Goal: Information Seeking & Learning: Learn about a topic

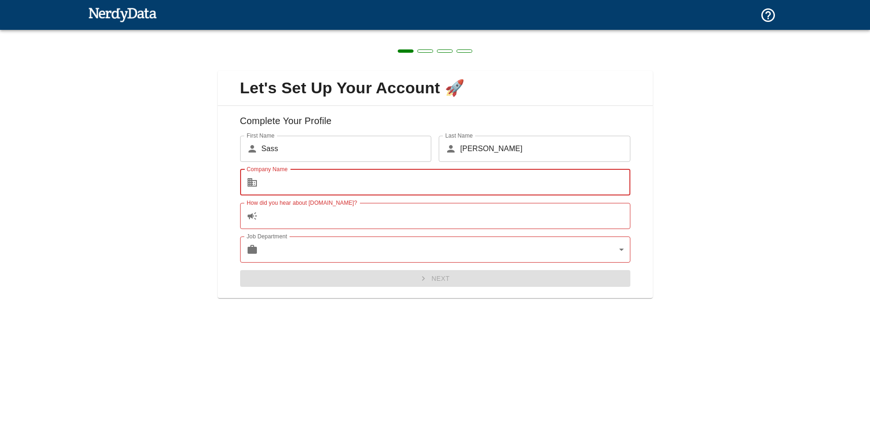
click at [324, 188] on input "Company Name" at bounding box center [445, 182] width 369 height 26
click at [362, 224] on input "How did you hear about [DOMAIN_NAME]?" at bounding box center [445, 216] width 369 height 26
click at [388, 188] on input "Company Name" at bounding box center [445, 182] width 369 height 26
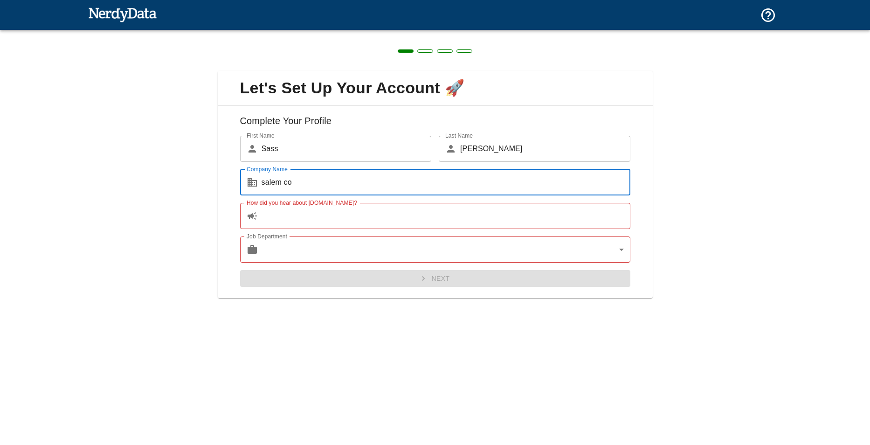
type input "salem co"
click at [387, 217] on input "How did you hear about [DOMAIN_NAME]?" at bounding box center [445, 216] width 369 height 26
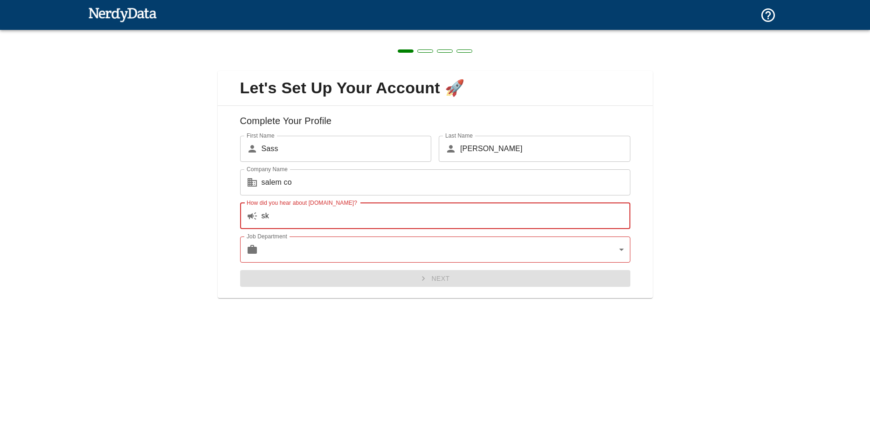
type input "s"
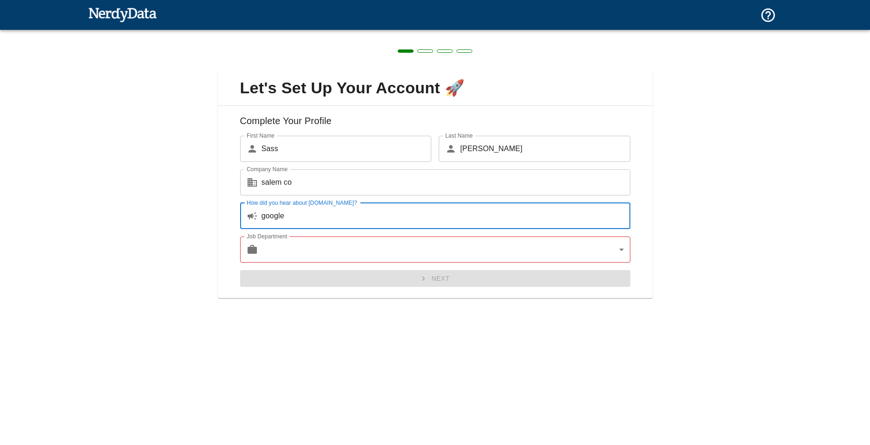
type input "google"
click at [376, 33] on body "Technologies Domains Pricing Products Create a Report Create a list of websites…" at bounding box center [435, 16] width 870 height 33
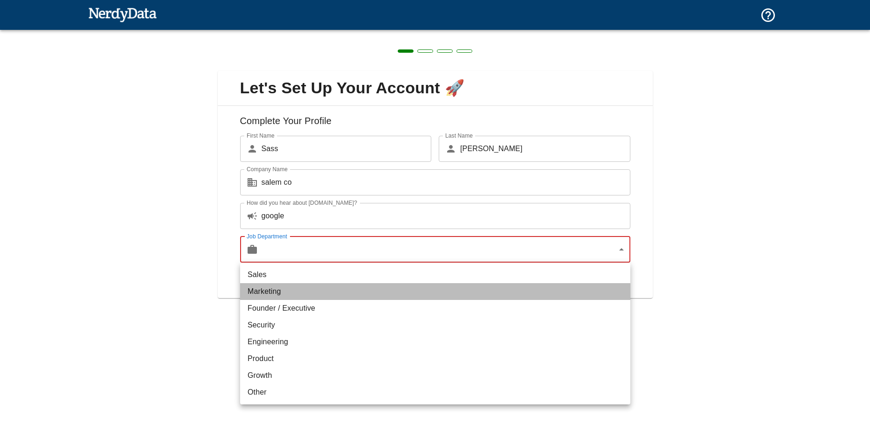
click at [358, 292] on li "Marketing" at bounding box center [435, 291] width 390 height 17
type input "marketing"
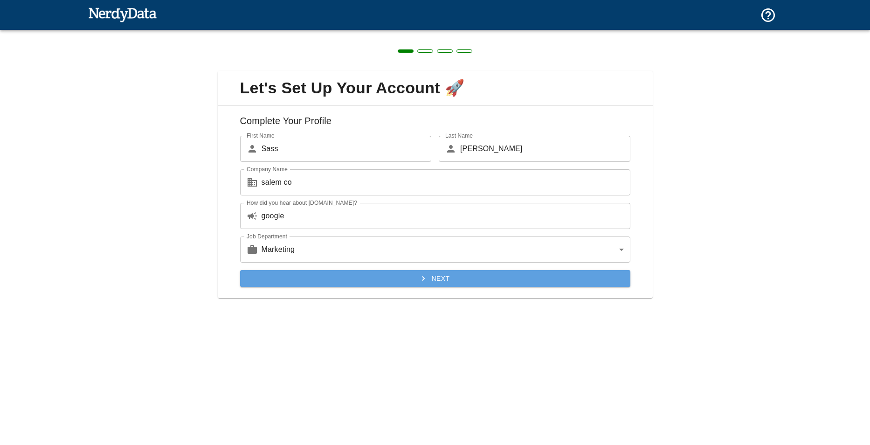
click at [420, 280] on icon "submit" at bounding box center [423, 278] width 9 height 9
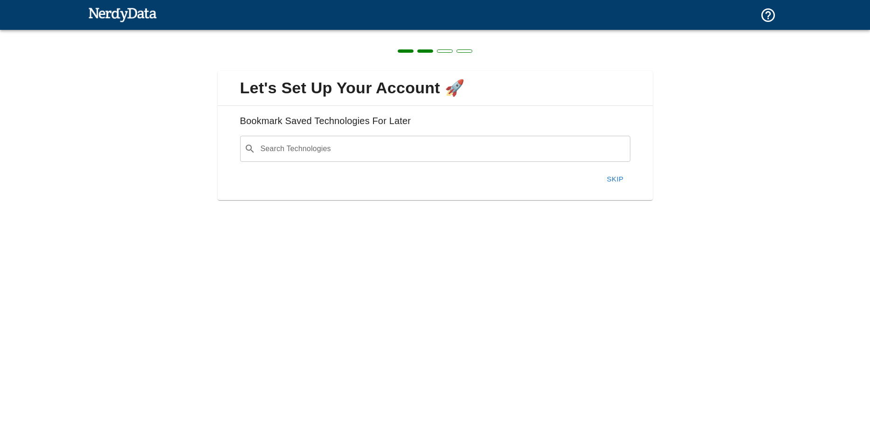
click at [608, 178] on button "Skip" at bounding box center [615, 179] width 30 height 20
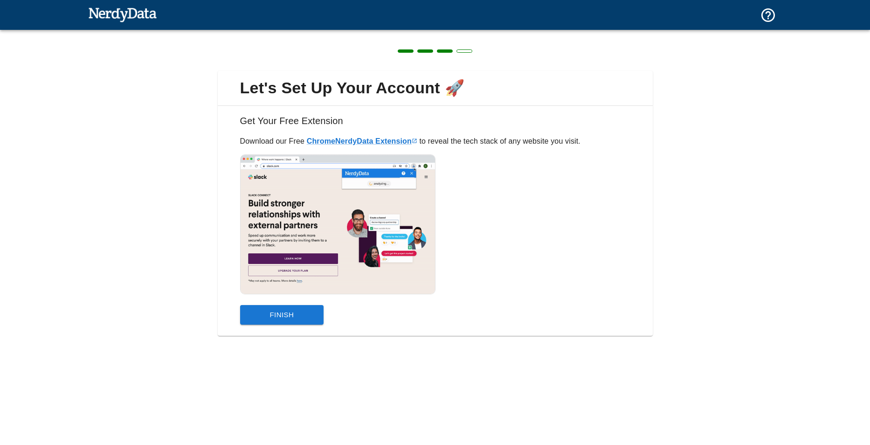
click at [276, 316] on button "Finish" at bounding box center [282, 315] width 84 height 20
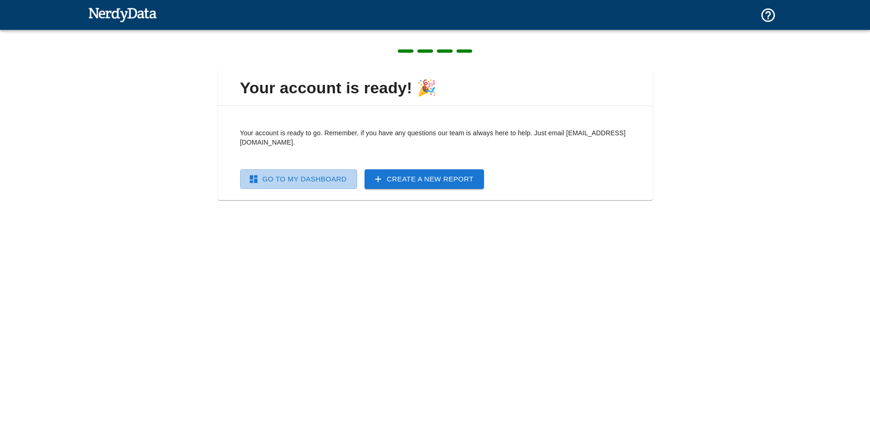
click at [331, 179] on link "Go To My Dashboard" at bounding box center [298, 179] width 117 height 20
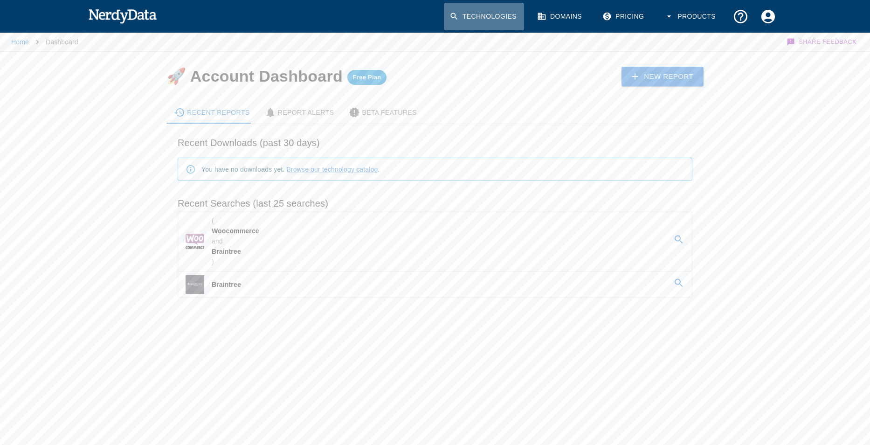
click at [507, 13] on link "Technologies" at bounding box center [484, 17] width 80 height 28
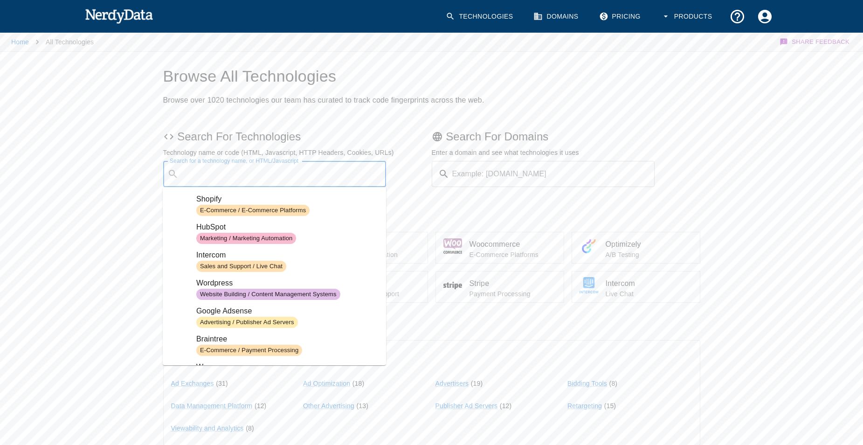
click at [314, 173] on div "Search for a technology name, or HTML/Javascript ​ Search for a technology name…" at bounding box center [274, 174] width 223 height 26
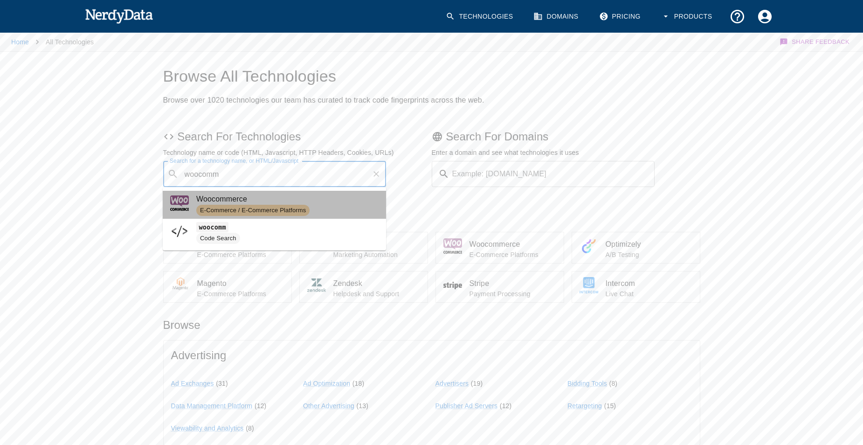
click at [308, 203] on span "Woocommerce" at bounding box center [287, 198] width 182 height 11
type input "woocomm"
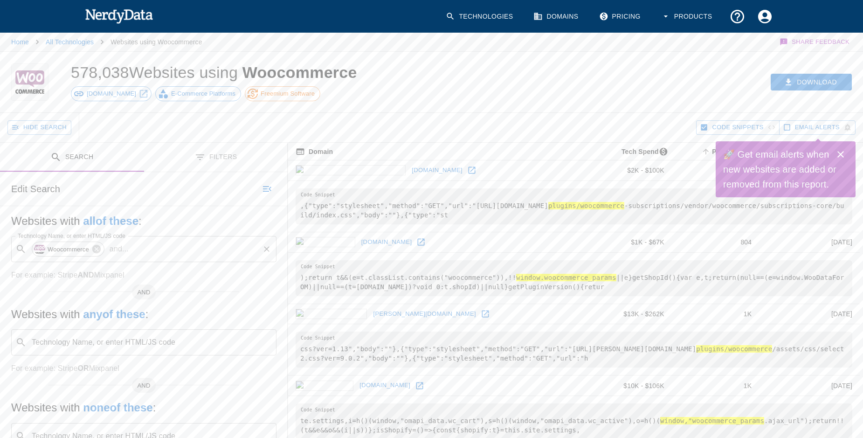
click at [169, 255] on input "Technology Name, or enter HTML/JS code" at bounding box center [195, 249] width 126 height 18
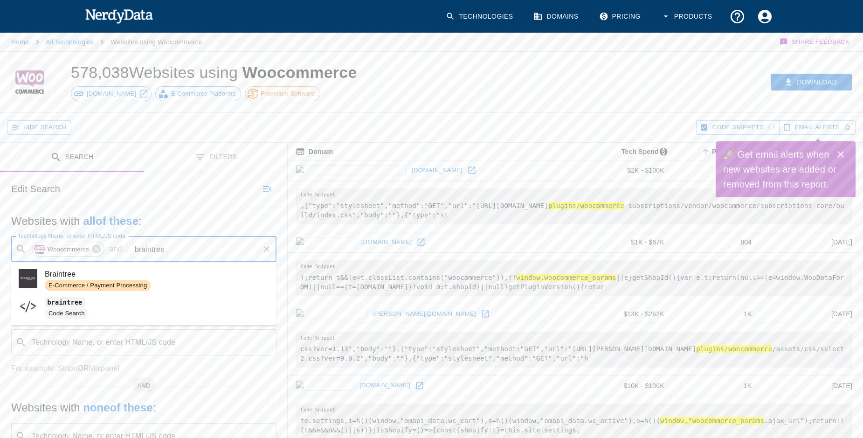
click at [119, 283] on span "E-Commerce / Payment Processing" at bounding box center [98, 285] width 106 height 9
type input "braintree"
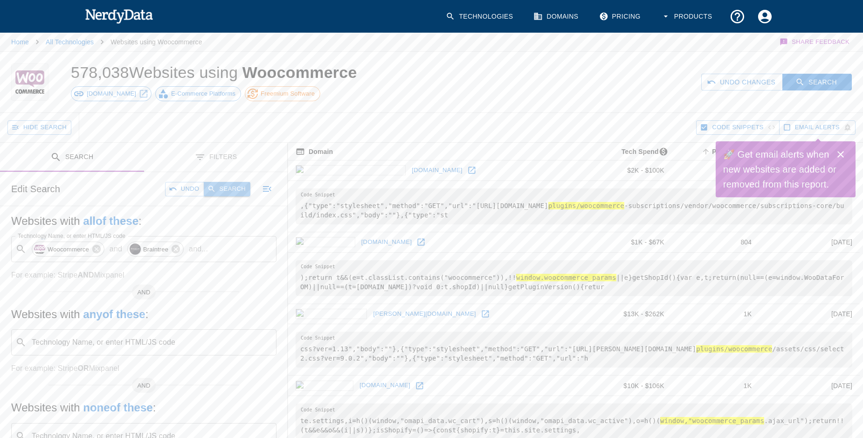
click at [230, 186] on button "Search" at bounding box center [227, 189] width 47 height 14
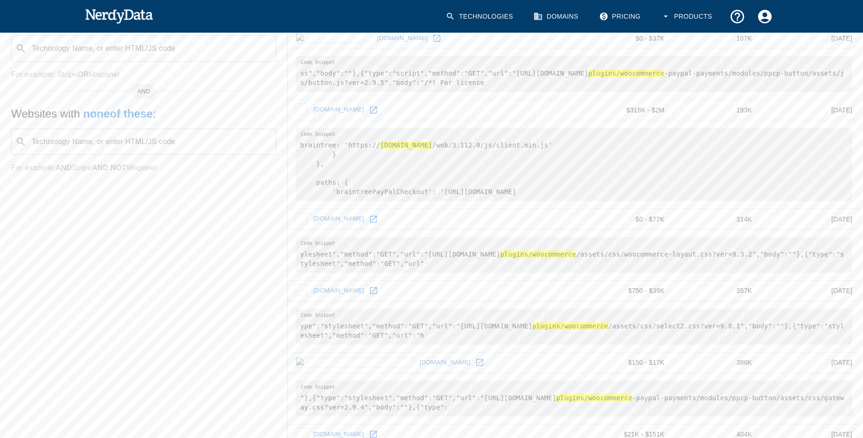
scroll to position [285, 0]
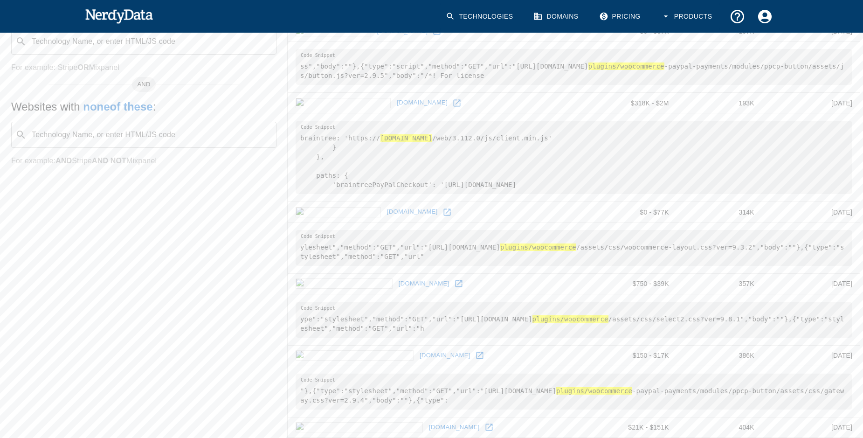
click at [375, 294] on td "[DOMAIN_NAME]" at bounding box center [436, 284] width 297 height 21
click at [452, 290] on link at bounding box center [459, 283] width 14 height 14
click at [473, 362] on link at bounding box center [480, 355] width 14 height 14
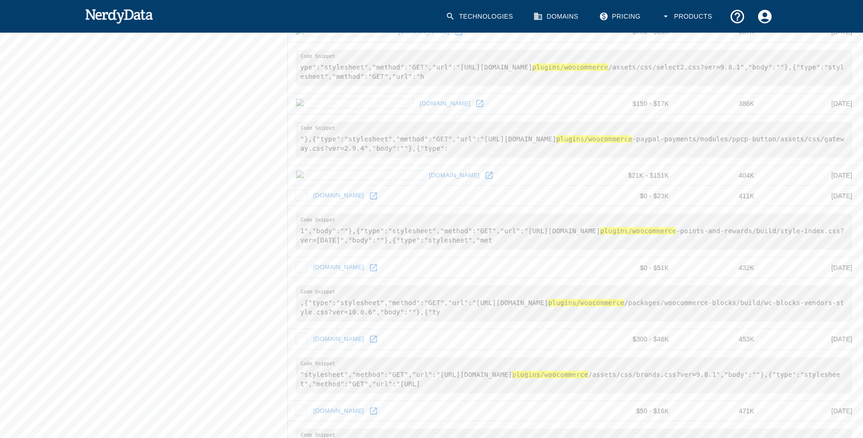
scroll to position [568, 0]
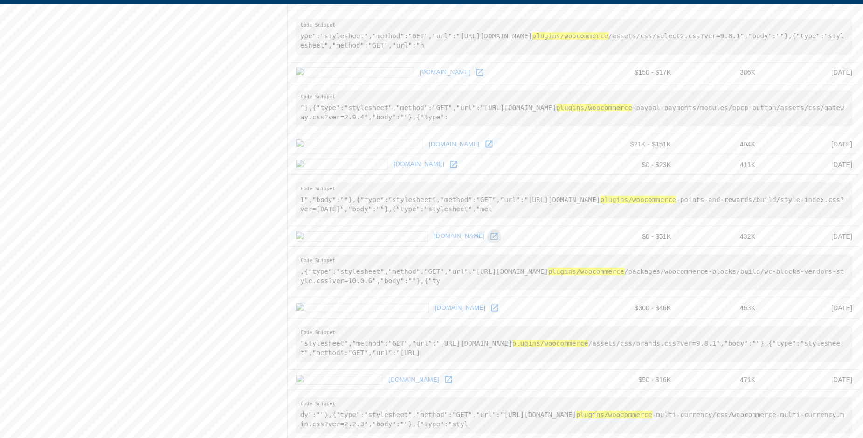
click at [490, 240] on icon at bounding box center [493, 236] width 7 height 7
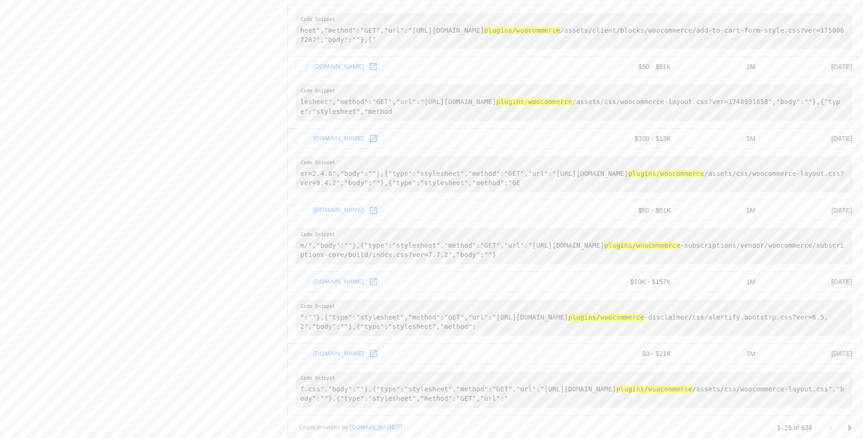
scroll to position [1530, 0]
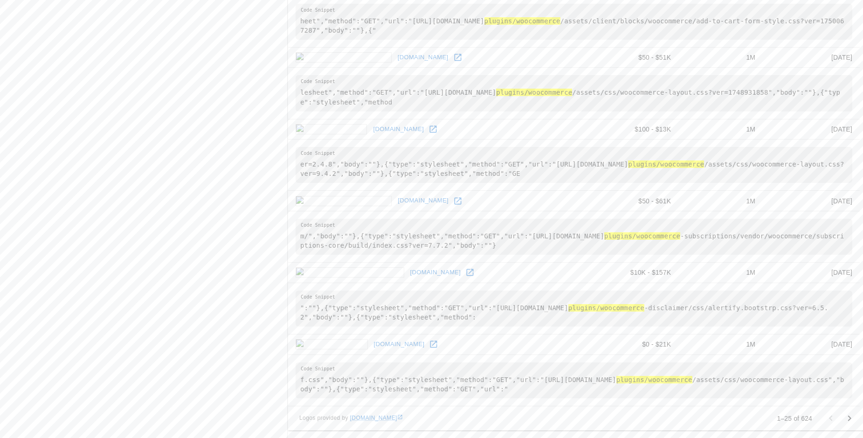
click at [427, 345] on link at bounding box center [434, 344] width 14 height 14
click at [408, 274] on link "[DOMAIN_NAME]" at bounding box center [435, 272] width 55 height 14
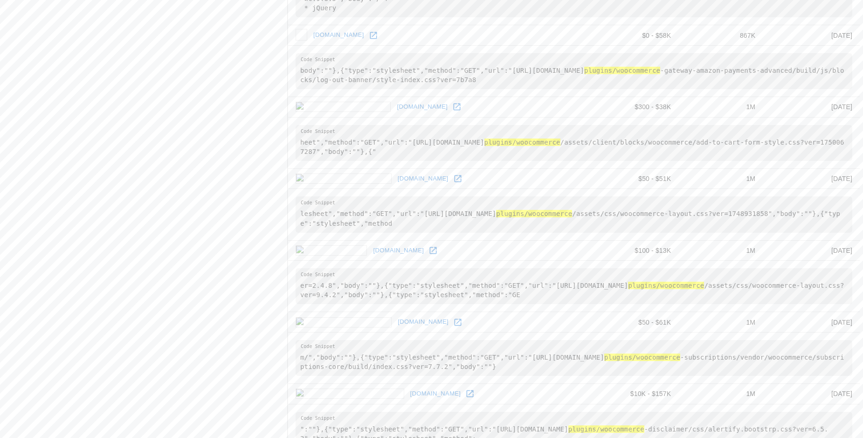
scroll to position [1382, 0]
drag, startPoint x: 627, startPoint y: 98, endPoint x: 819, endPoint y: 98, distance: 192.0
click at [819, 89] on pre "body":""},{"type":"stylesheet","method":"GET","url":"[URL][DOMAIN_NAME] plugins…" at bounding box center [573, 71] width 557 height 36
copy pre "/ plugins/woocommerce -gateway-amazon-payments-advanced"
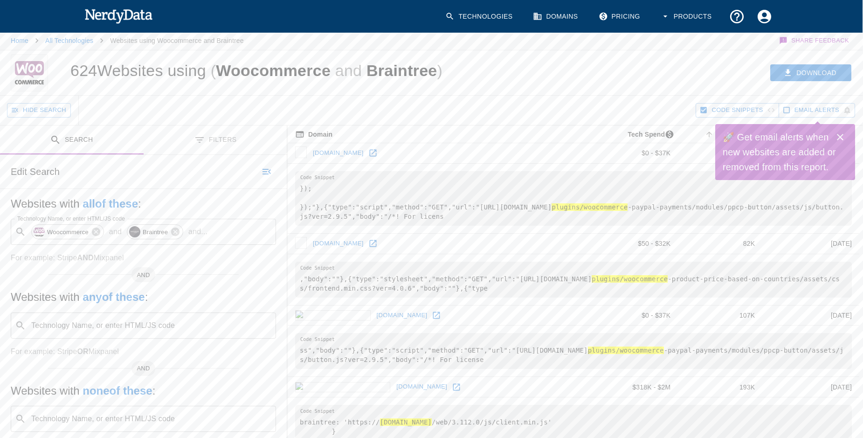
scroll to position [0, 0]
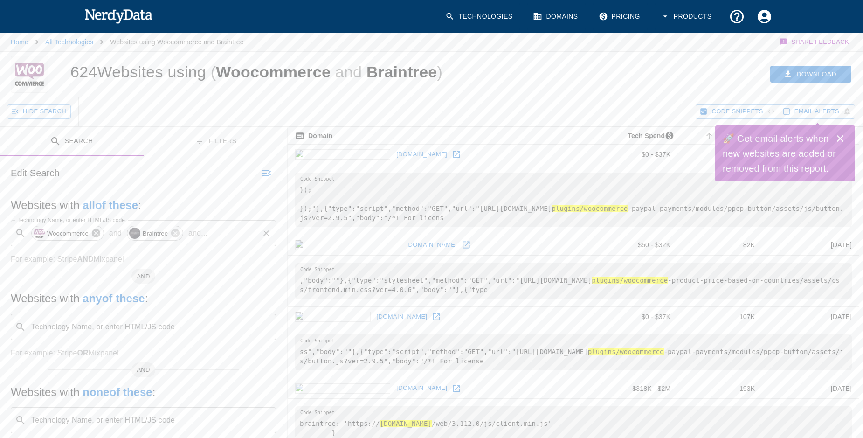
click at [97, 234] on icon at bounding box center [96, 233] width 10 height 10
click at [85, 234] on div "Braintree" at bounding box center [59, 233] width 56 height 15
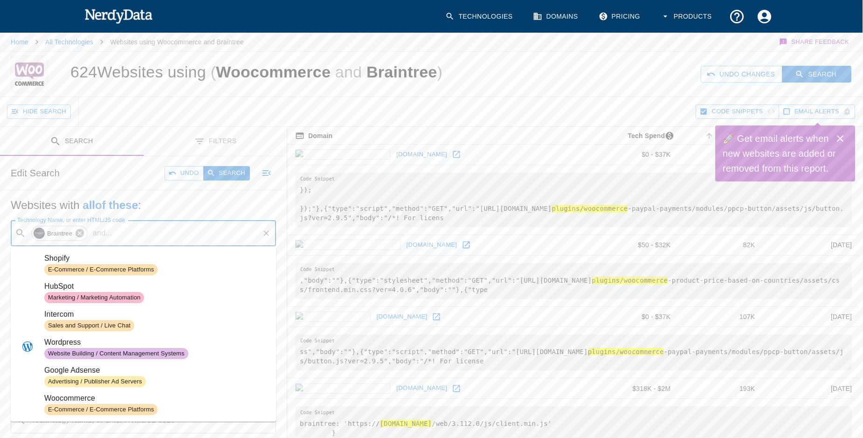
click at [80, 234] on icon at bounding box center [80, 233] width 10 height 10
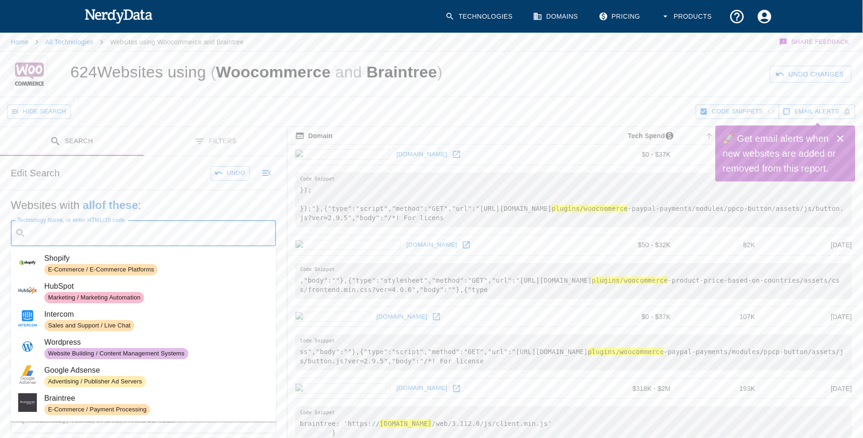
paste input "/plugins/woocommerce-gateway-paypal-powered-by-braintree"
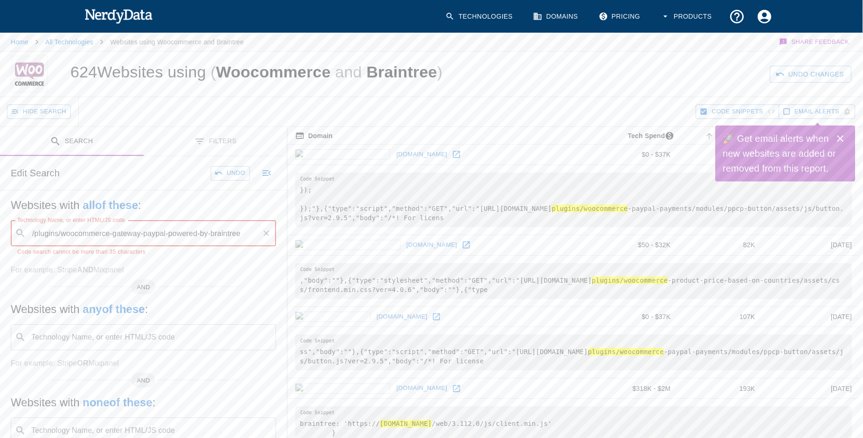
type input "/plugins/woocommerce-gateway-paypal-powered-by-braintree"
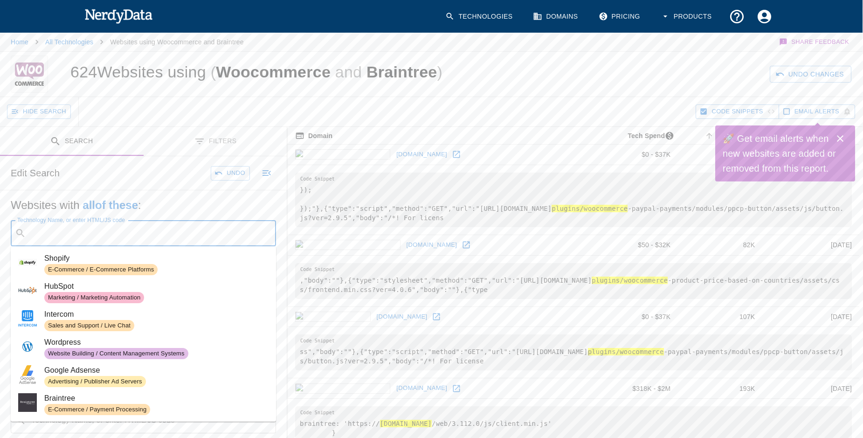
paste input "/plugins/woocommerce-braintree-payments"
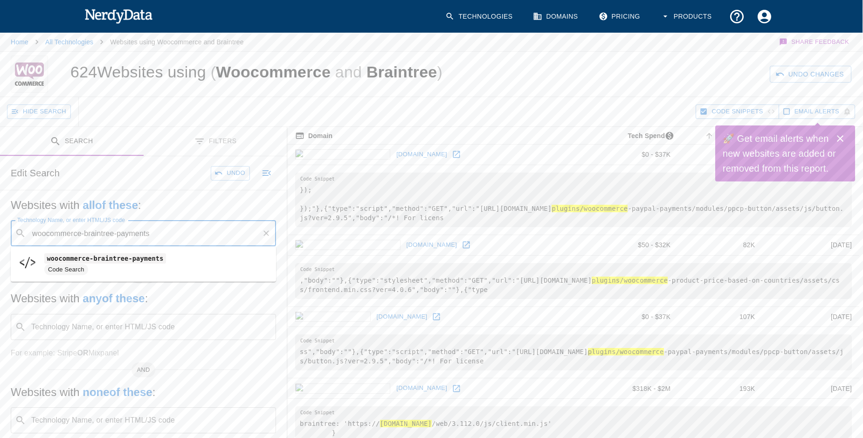
click at [160, 250] on li "woocommerce-braintree-payments Code Search" at bounding box center [143, 264] width 265 height 28
type input "woocommerce-braintree-payments"
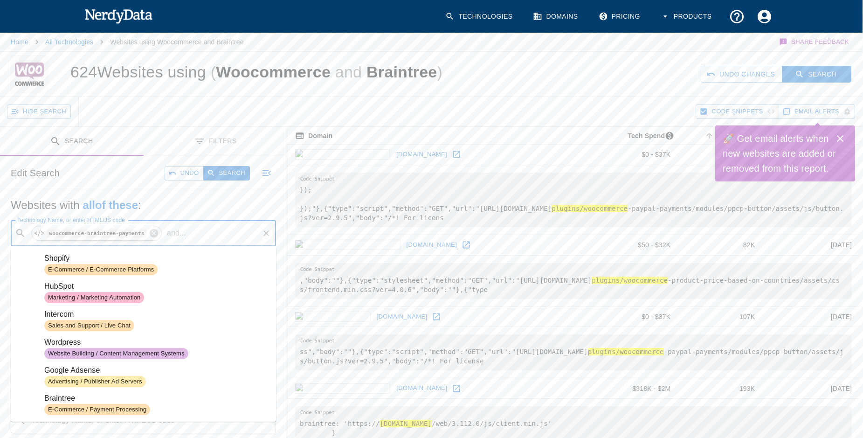
click at [190, 234] on input "Technology Name, or enter HTML/JS code" at bounding box center [224, 233] width 68 height 18
click at [218, 166] on button "Search" at bounding box center [226, 173] width 47 height 14
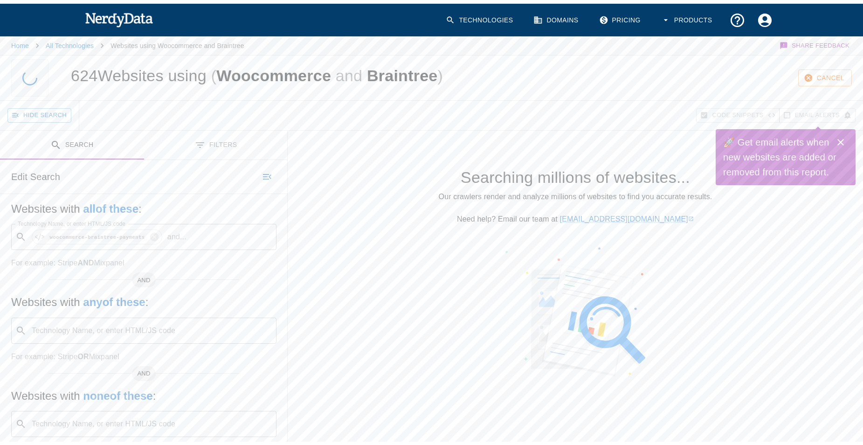
scroll to position [0, 0]
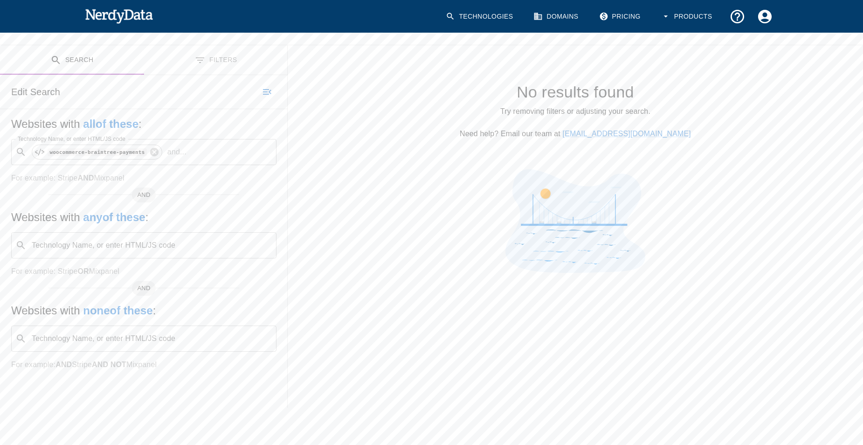
scroll to position [81, 0]
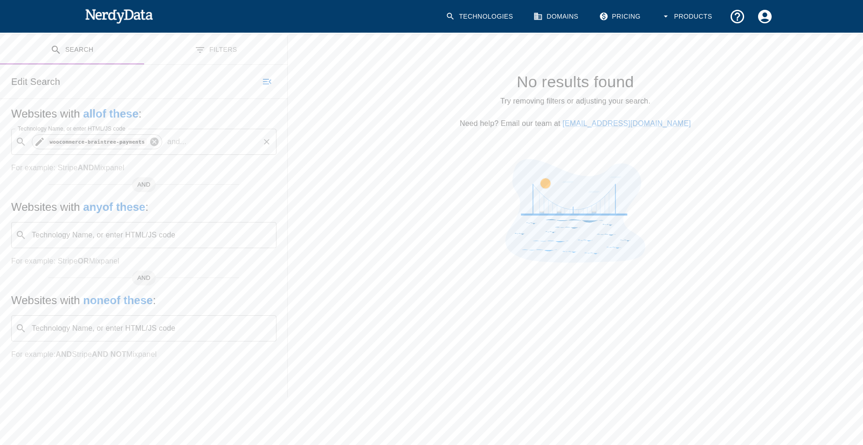
click at [150, 142] on icon at bounding box center [154, 142] width 8 height 8
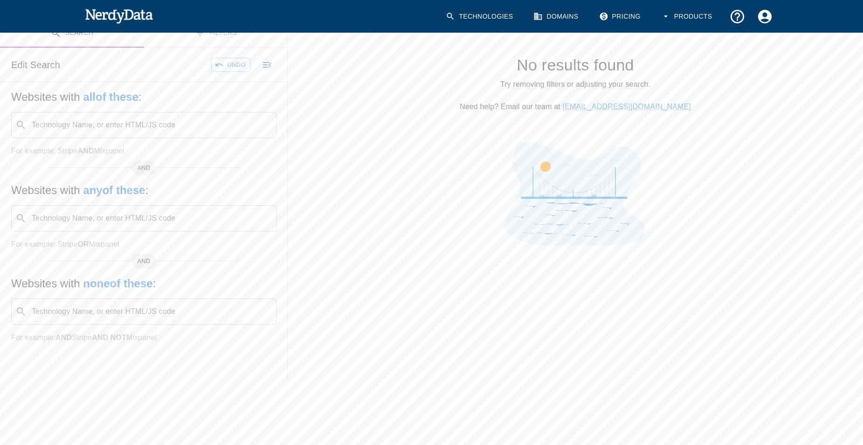
scroll to position [99, 0]
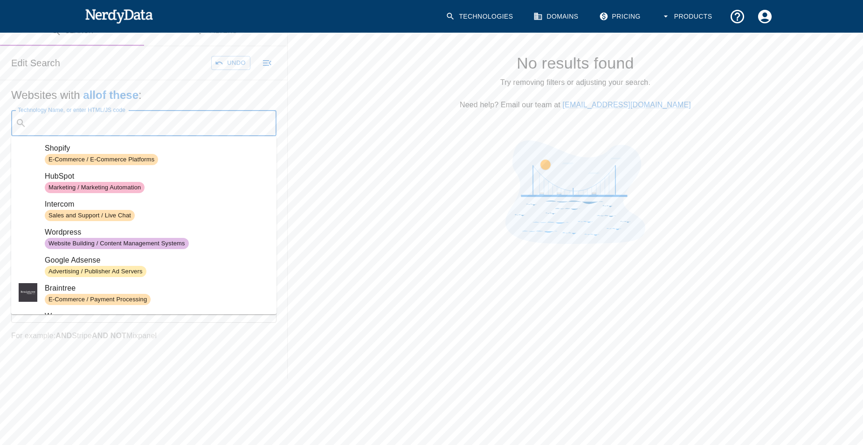
click at [155, 123] on input "Technology Name, or enter HTML/JS code" at bounding box center [151, 123] width 242 height 18
paste input "/plugins/woocommerce-gateway-paypal-powered-by-braintree"
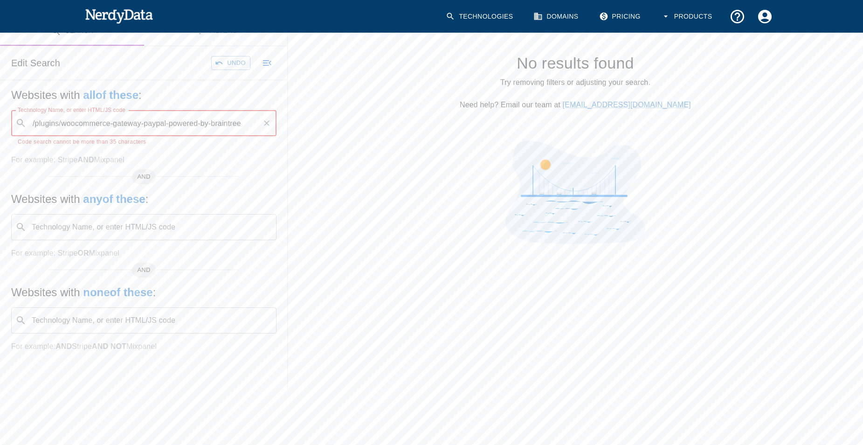
click at [63, 124] on input "/plugins/woocommerce-gateway-paypal-powered-by-braintree" at bounding box center [144, 123] width 228 height 18
click at [221, 121] on input "woocommerce-gateway-paypal-powered-by-braintree" at bounding box center [144, 123] width 228 height 18
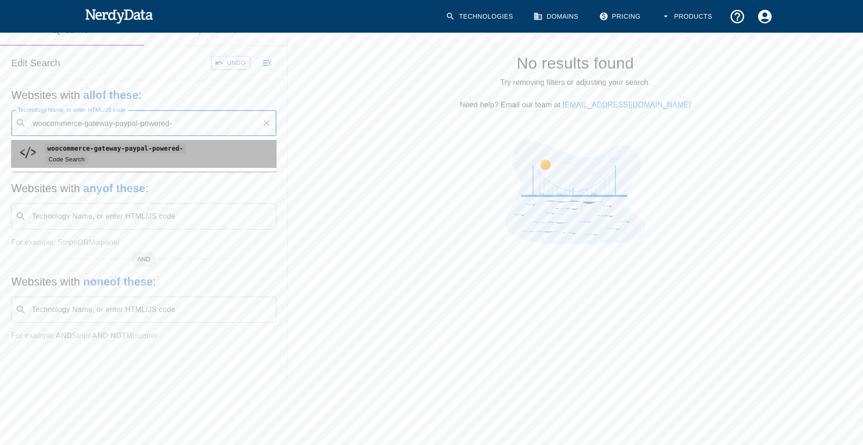
click at [186, 167] on li "woocommerce-gateway-paypal-powered- Code Search" at bounding box center [143, 154] width 265 height 28
type input "woocommerce-gateway-paypal-powered-"
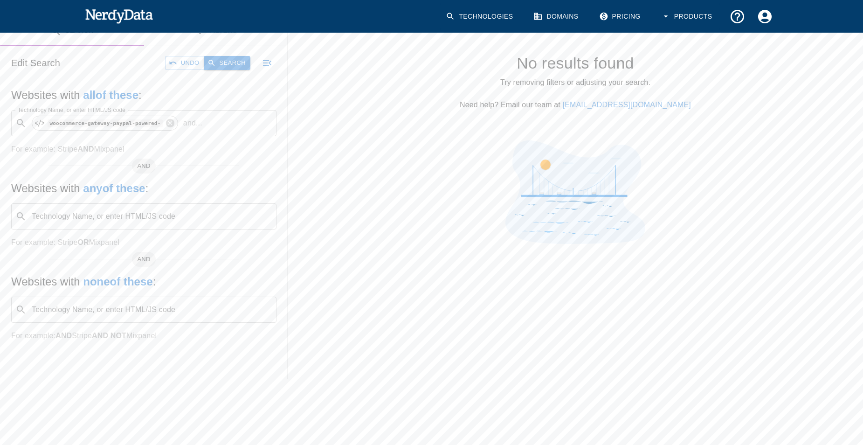
drag, startPoint x: 219, startPoint y: 74, endPoint x: 231, endPoint y: 63, distance: 16.5
click at [231, 63] on div "Edit Search Undo Search" at bounding box center [144, 63] width 288 height 34
click at [231, 63] on button "Search" at bounding box center [227, 63] width 47 height 14
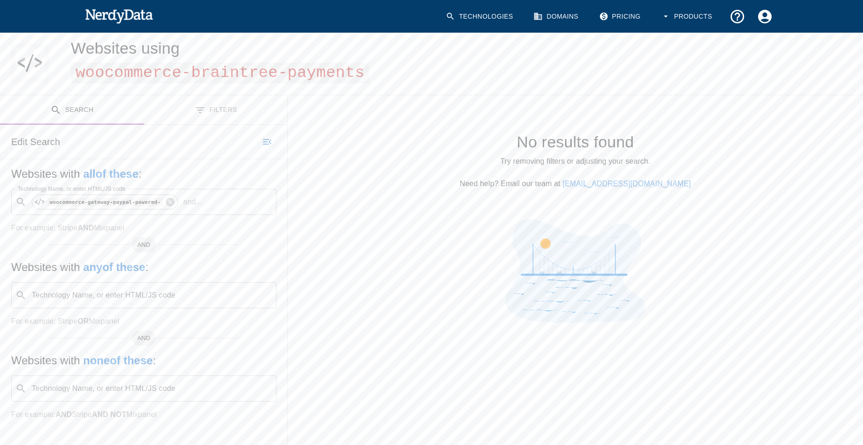
scroll to position [0, 0]
